Goal: Task Accomplishment & Management: Manage account settings

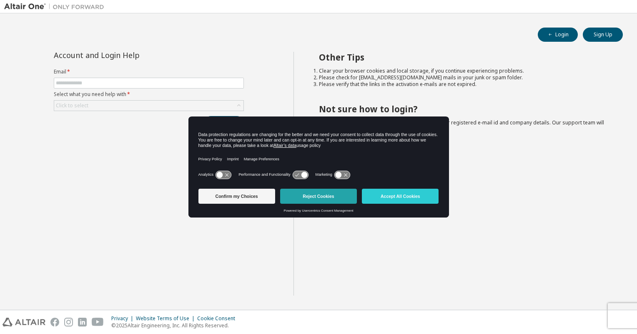
click at [322, 199] on button "Reject Cookies" at bounding box center [318, 196] width 77 height 15
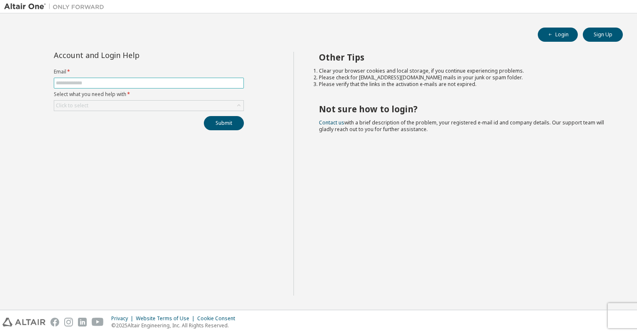
click at [115, 83] on input "text" at bounding box center [149, 83] width 186 height 7
type input "**********"
click at [126, 98] on form "**********" at bounding box center [149, 89] width 190 height 43
drag, startPoint x: 126, startPoint y: 98, endPoint x: 126, endPoint y: 104, distance: 6.3
click at [126, 104] on div "Click to select" at bounding box center [148, 106] width 189 height 10
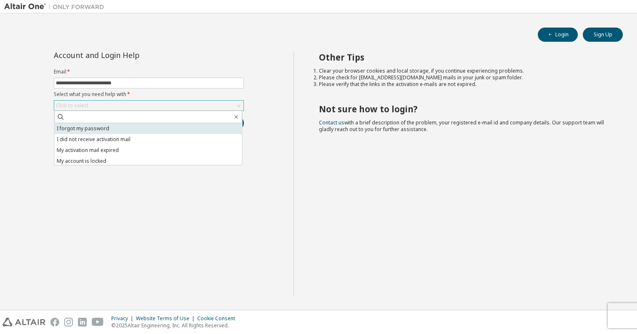
click at [98, 130] on li "I forgot my password" at bounding box center [149, 128] width 188 height 11
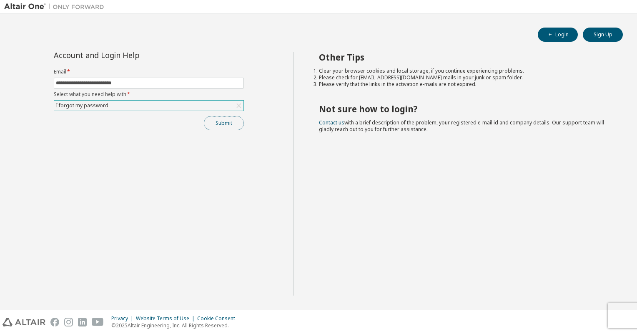
click at [222, 121] on button "Submit" at bounding box center [224, 123] width 40 height 14
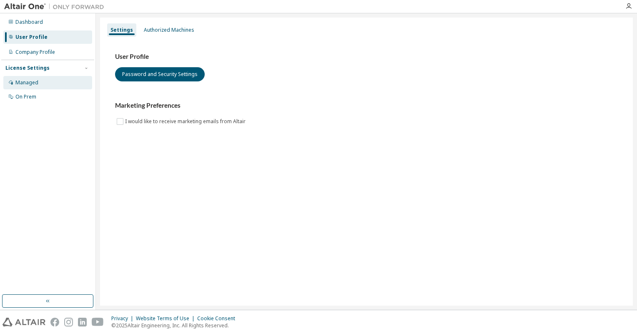
click at [32, 79] on div "Managed" at bounding box center [26, 82] width 23 height 7
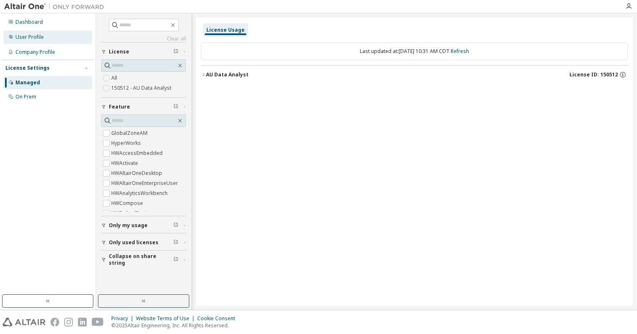
click at [37, 34] on div "User Profile" at bounding box center [29, 37] width 28 height 7
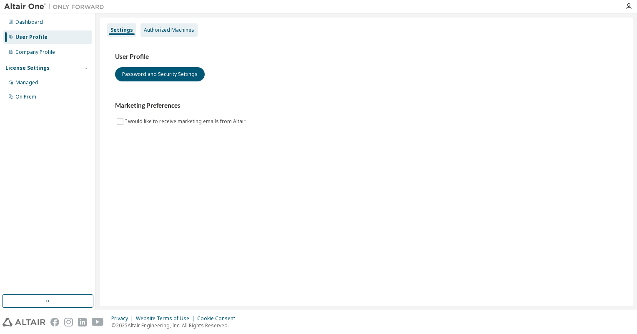
click at [156, 26] on div "Authorized Machines" at bounding box center [169, 29] width 57 height 13
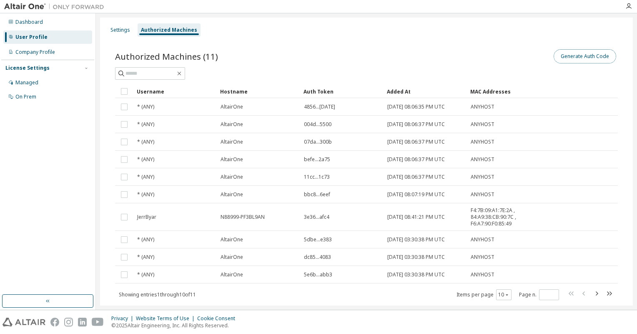
click at [573, 53] on button "Generate Auth Code" at bounding box center [585, 56] width 63 height 14
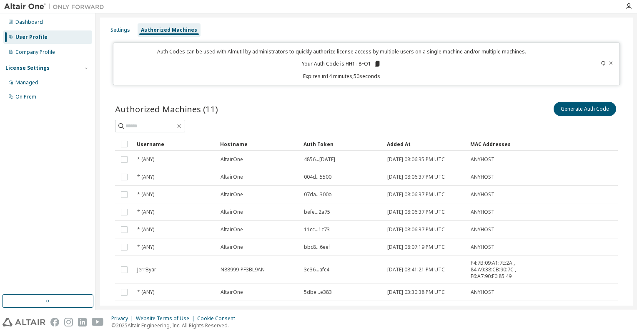
drag, startPoint x: 508, startPoint y: 111, endPoint x: 504, endPoint y: 108, distance: 5.3
click at [507, 109] on div "Generate Auth Code" at bounding box center [493, 109] width 252 height 18
click at [377, 62] on icon at bounding box center [377, 64] width 5 height 6
